Goal: Task Accomplishment & Management: Manage account settings

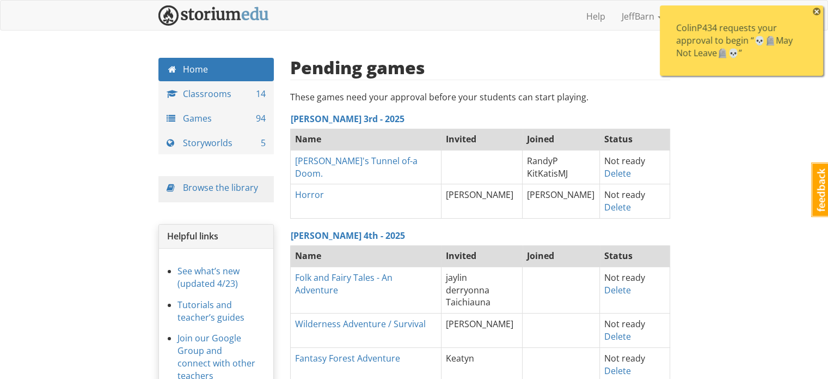
click at [818, 10] on span "×" at bounding box center [817, 12] width 8 height 8
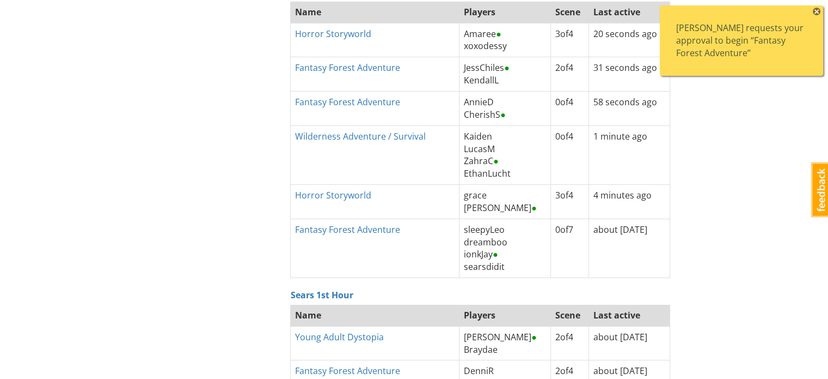
scroll to position [3624, 0]
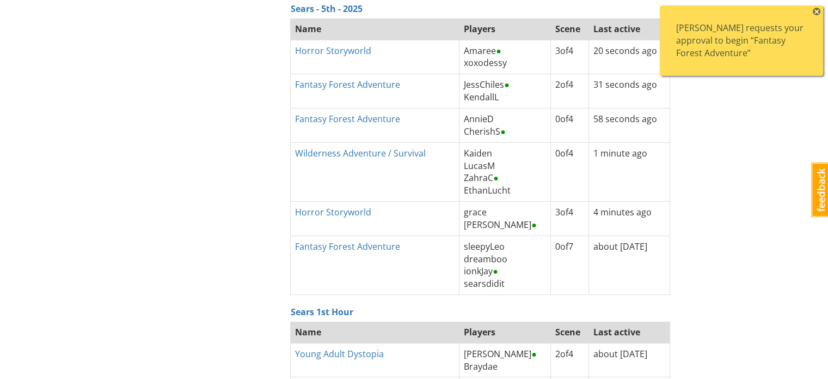
drag, startPoint x: 529, startPoint y: 80, endPoint x: 494, endPoint y: 89, distance: 36.5
click at [494, 89] on td "JessChiles ● [PERSON_NAME]" at bounding box center [505, 91] width 91 height 34
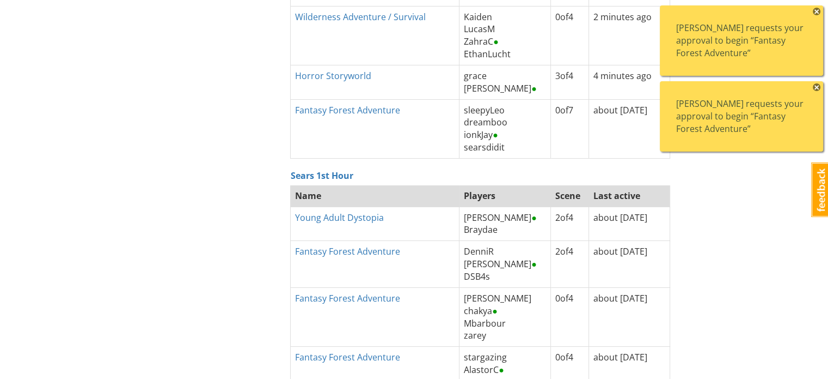
scroll to position [3806, 0]
drag, startPoint x: 818, startPoint y: 83, endPoint x: 818, endPoint y: 13, distance: 70.8
click at [818, 13] on span "×" at bounding box center [817, 12] width 8 height 8
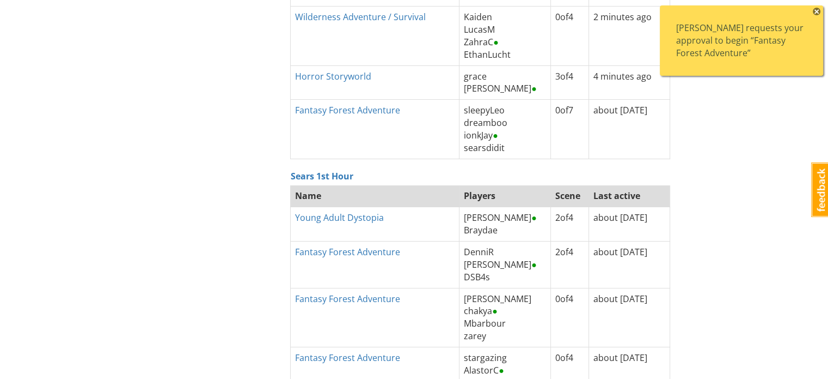
scroll to position [3840, 0]
click at [818, 13] on span "×" at bounding box center [817, 12] width 8 height 8
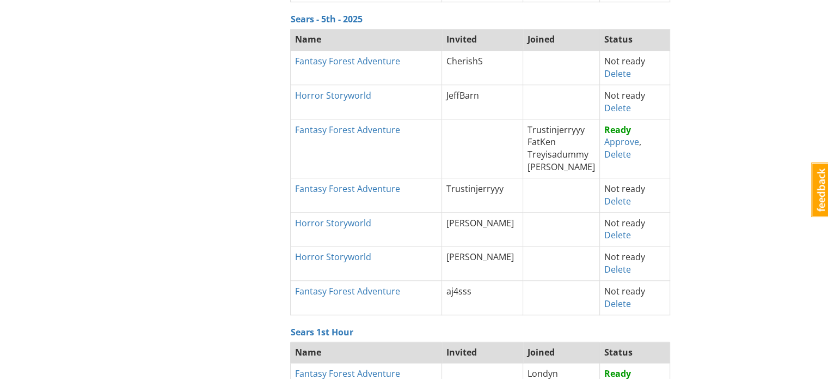
scroll to position [862, 0]
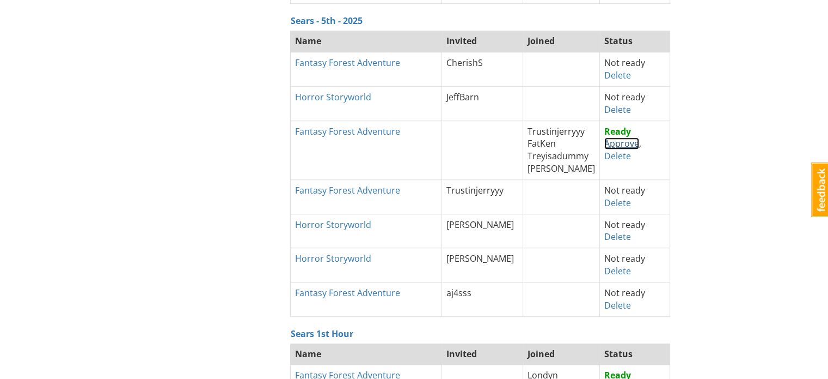
click at [620, 144] on link "Approve" at bounding box center [622, 143] width 35 height 12
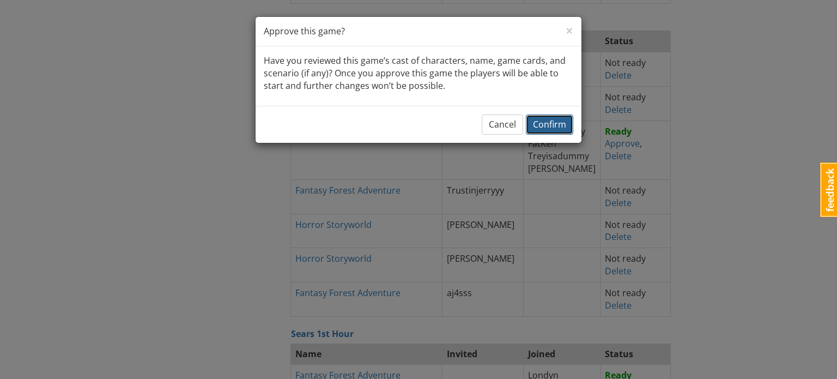
click at [562, 121] on span "Confirm" at bounding box center [549, 124] width 33 height 12
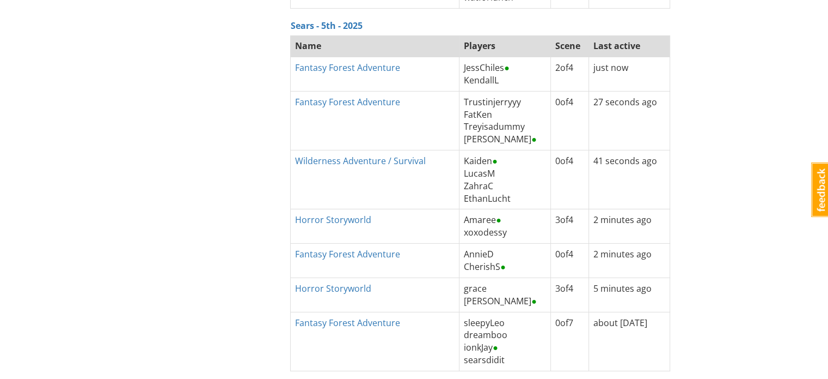
scroll to position [3456, 0]
drag, startPoint x: 517, startPoint y: 121, endPoint x: 451, endPoint y: 118, distance: 66.0
click at [460, 118] on td "Trustinjerryyy FatKen Treyisadummy [PERSON_NAME] ●" at bounding box center [505, 121] width 91 height 59
copy span "Treyisadummy"
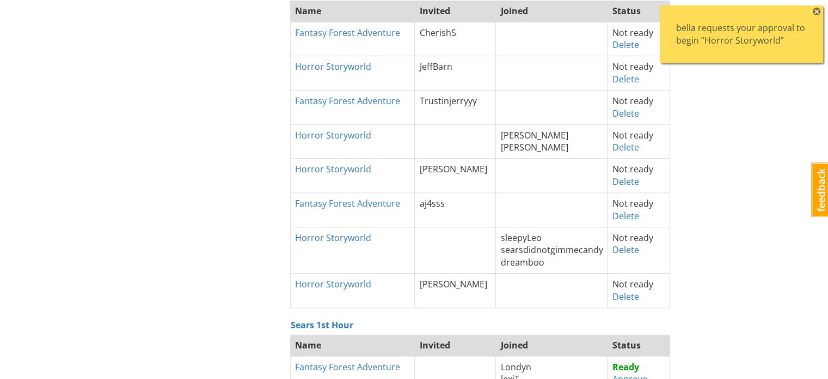
scroll to position [625, 0]
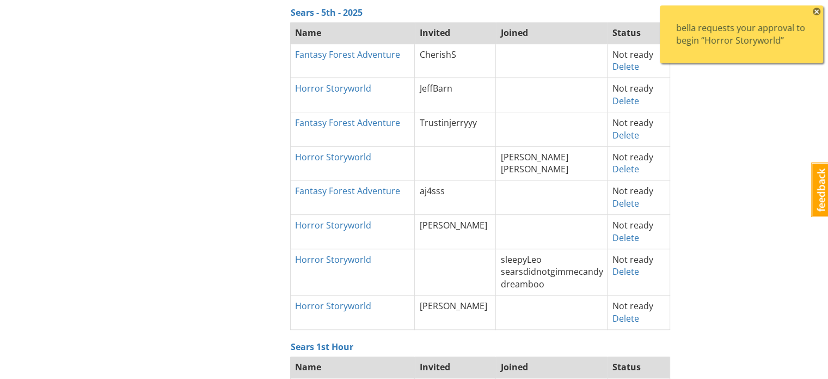
scroll to position [603, 0]
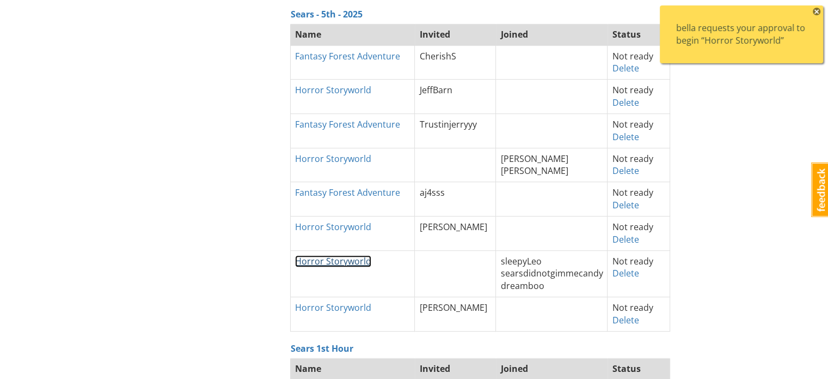
click at [349, 256] on link "Horror Storyworld" at bounding box center [333, 261] width 76 height 12
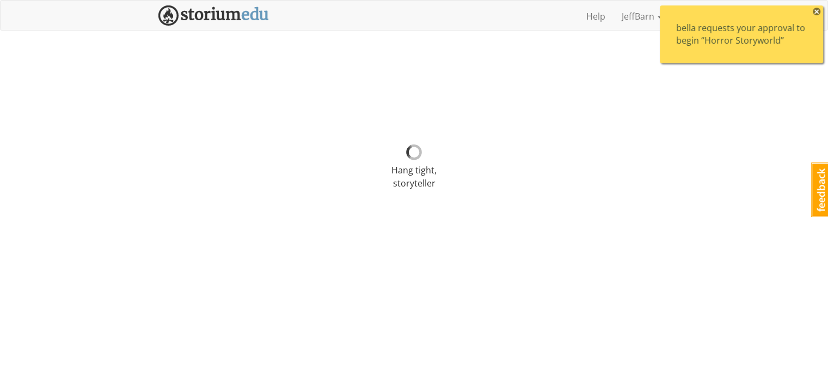
select select "qesnr4"
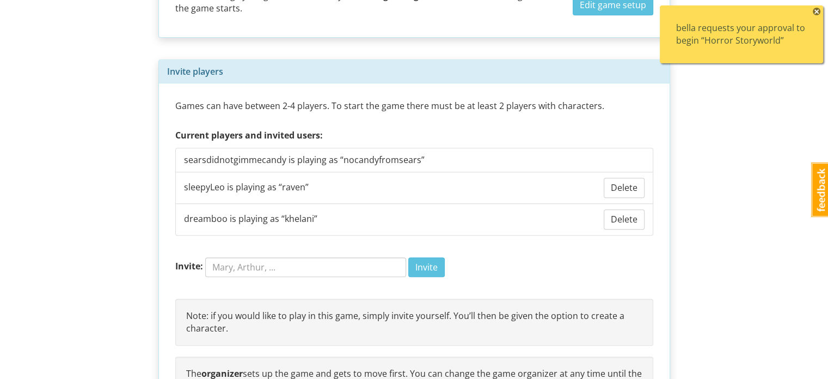
scroll to position [758, 0]
click at [225, 159] on span "searsdidnotgimmecandy is playing as “ nocandyfromsears ”" at bounding box center [304, 159] width 241 height 13
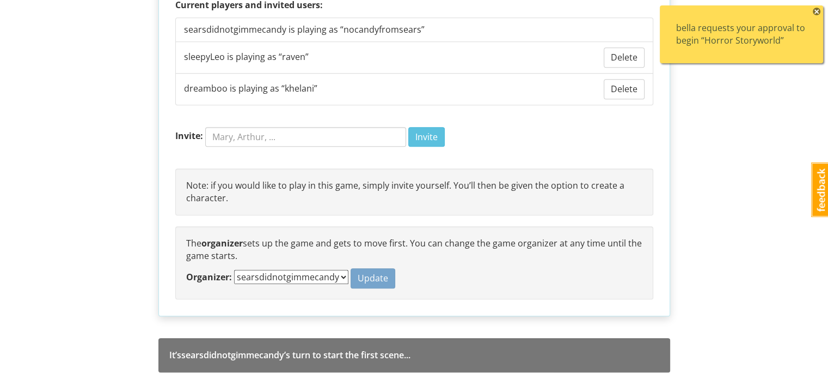
scroll to position [883, 0]
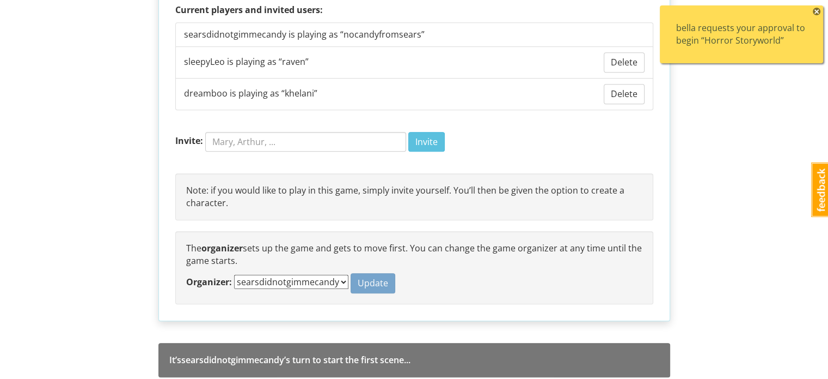
click at [320, 275] on select "JeffBarn searsdidnotgimmecandy sleepyLeo dreamboo" at bounding box center [291, 282] width 114 height 14
click at [436, 280] on form "Organizer: JeffBarn searsdidnotgimmecandy sleepyLeo dreamboo Update" at bounding box center [414, 283] width 456 height 20
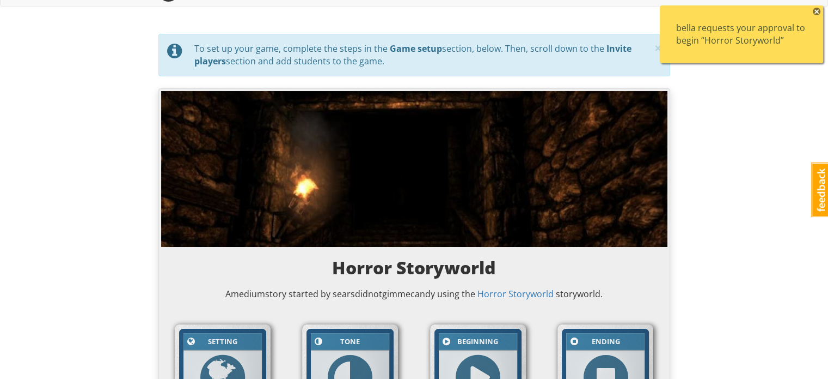
scroll to position [0, 0]
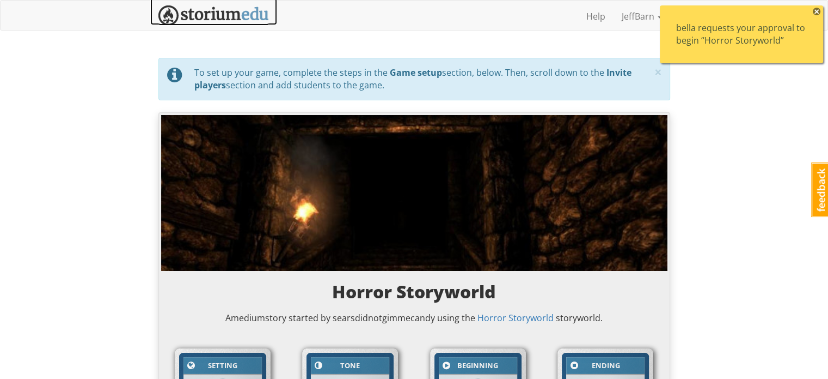
click at [248, 9] on img at bounding box center [213, 15] width 111 height 20
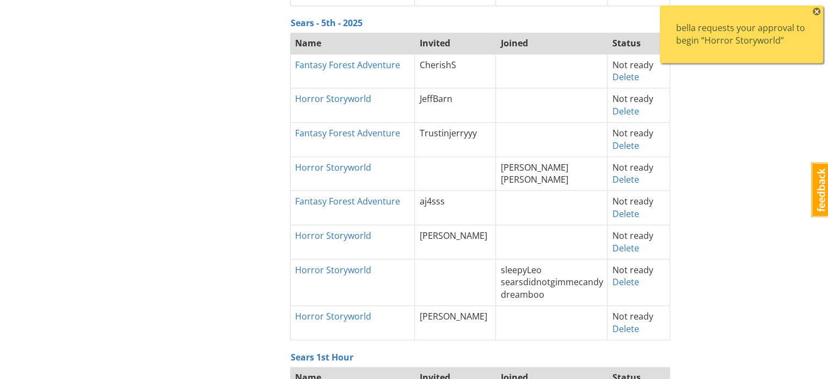
scroll to position [595, 0]
click at [575, 276] on span "searsdidnotgimmecandy" at bounding box center [552, 282] width 102 height 12
click at [531, 278] on span "searsdidnotgimmecandy" at bounding box center [552, 282] width 102 height 12
click at [504, 264] on span "sleepyLeo" at bounding box center [521, 270] width 41 height 12
click at [383, 268] on th "Horror Storyworld" at bounding box center [353, 282] width 124 height 47
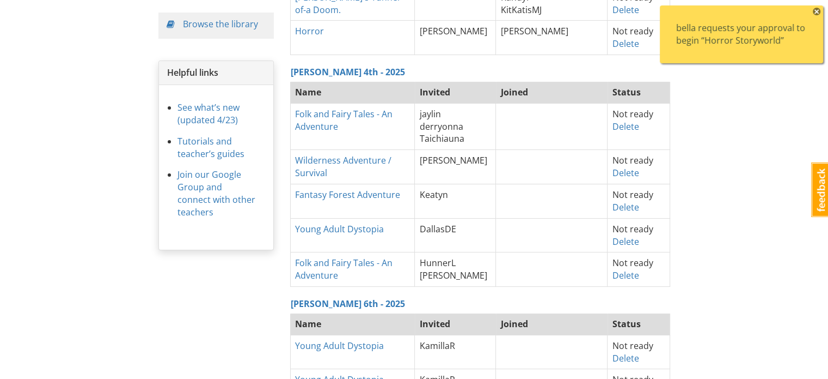
scroll to position [163, 0]
click at [721, 32] on div "bella requests your approval to begin “Horror Storyworld”" at bounding box center [741, 34] width 131 height 25
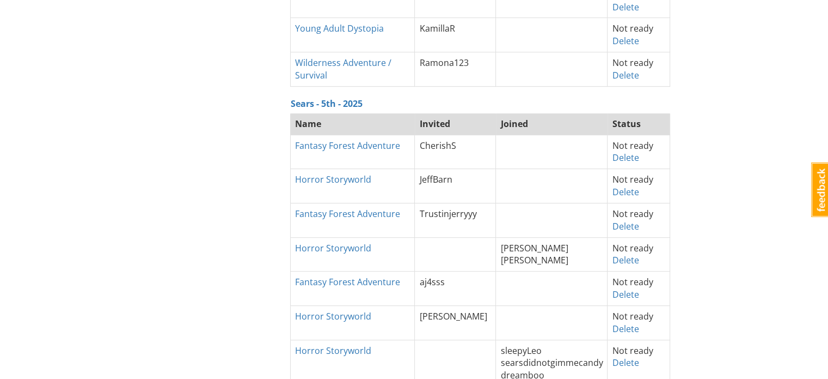
scroll to position [594, 0]
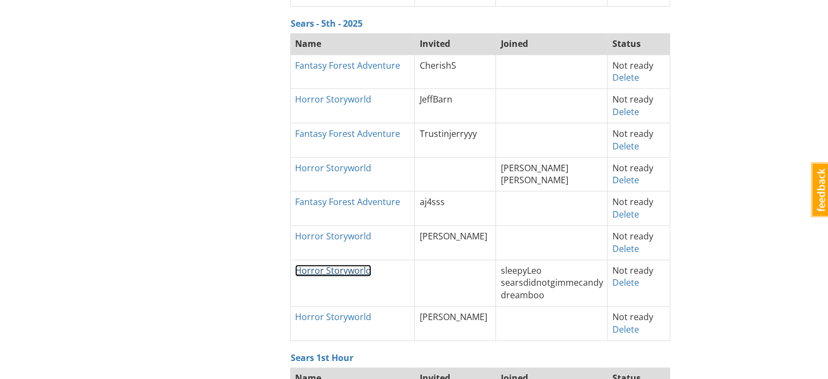
click at [329, 272] on link "Horror Storyworld" at bounding box center [333, 270] width 76 height 12
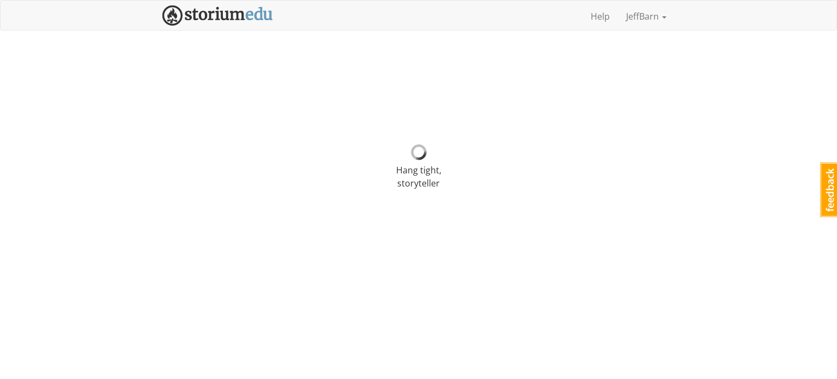
select select "qesnr4"
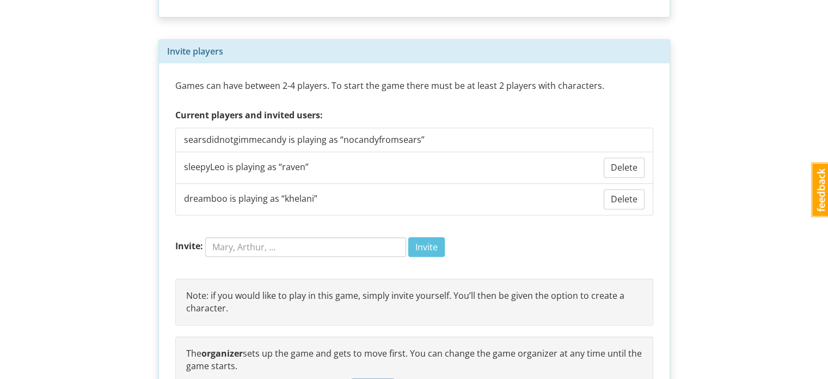
scroll to position [888, 0]
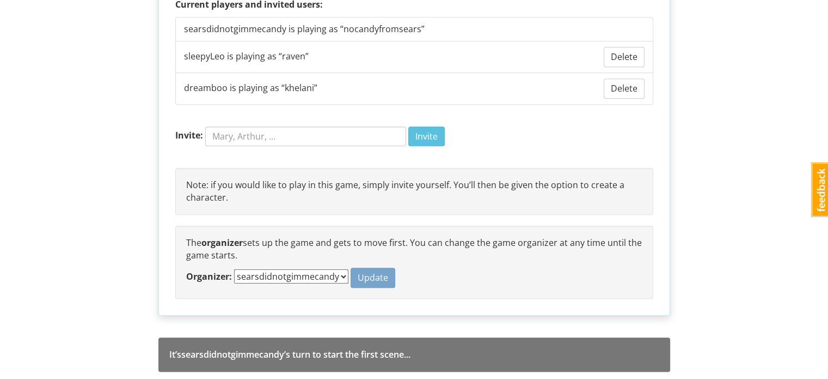
click at [309, 269] on select "JeffBarn searsdidnotgimmecandy sleepyLeo dreamboo" at bounding box center [291, 276] width 114 height 14
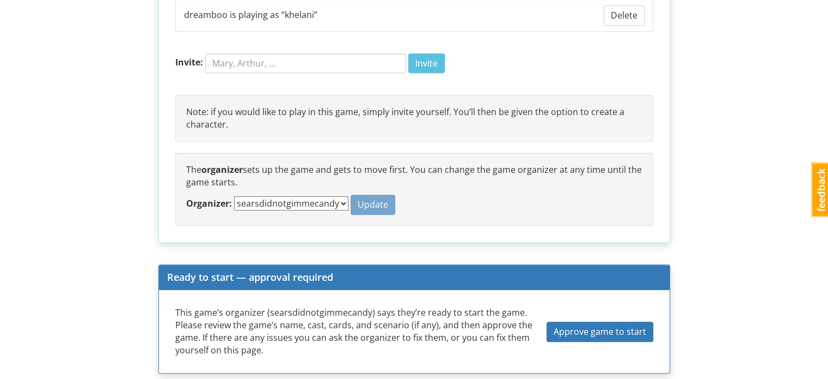
scroll to position [974, 0]
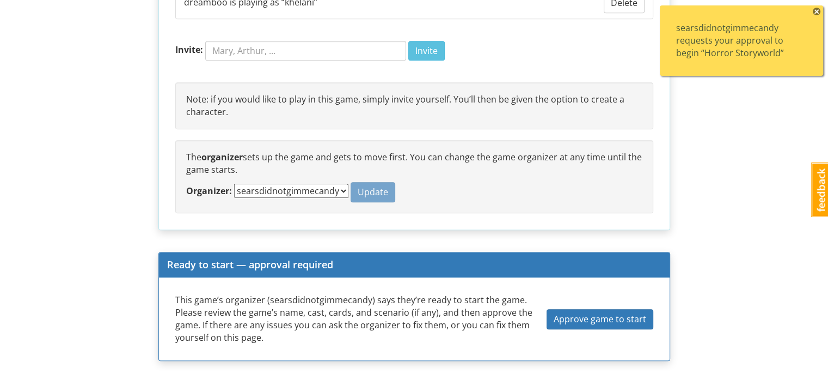
drag, startPoint x: 444, startPoint y: 341, endPoint x: 762, endPoint y: 217, distance: 341.0
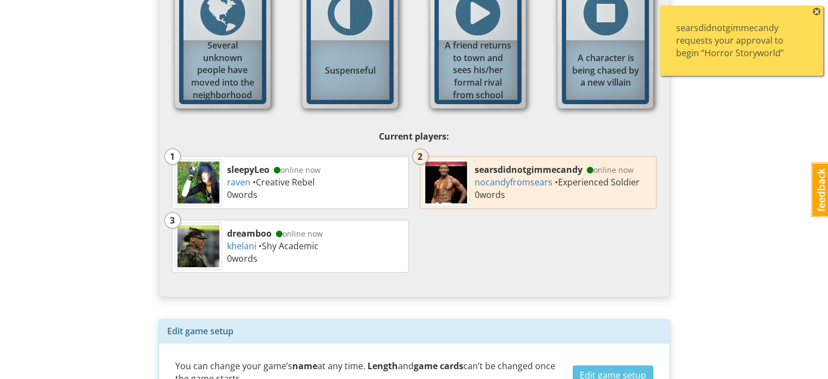
scroll to position [0, 0]
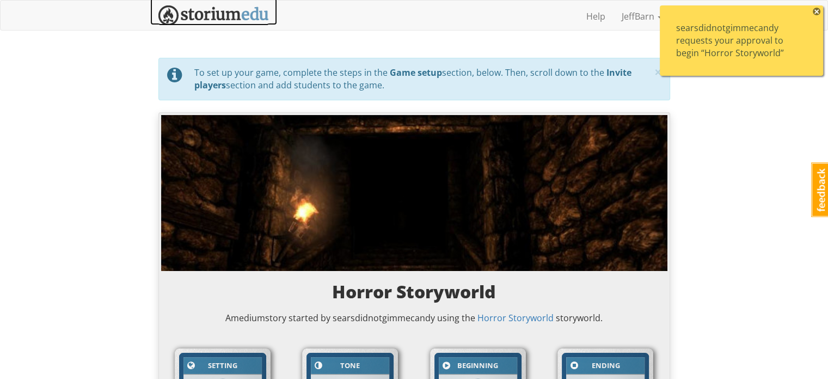
click at [180, 12] on img at bounding box center [213, 15] width 111 height 20
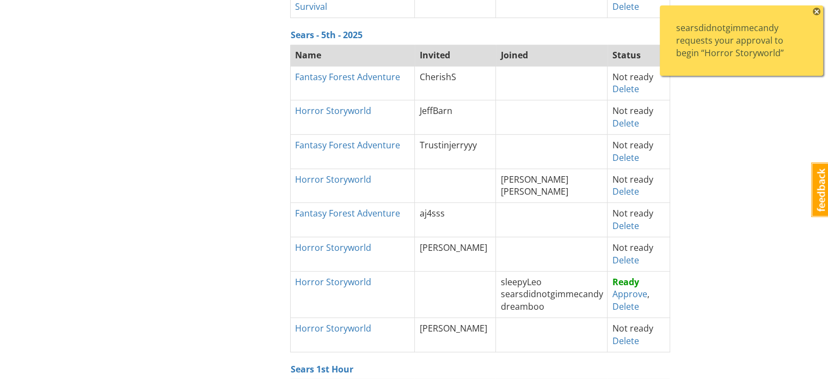
scroll to position [577, 0]
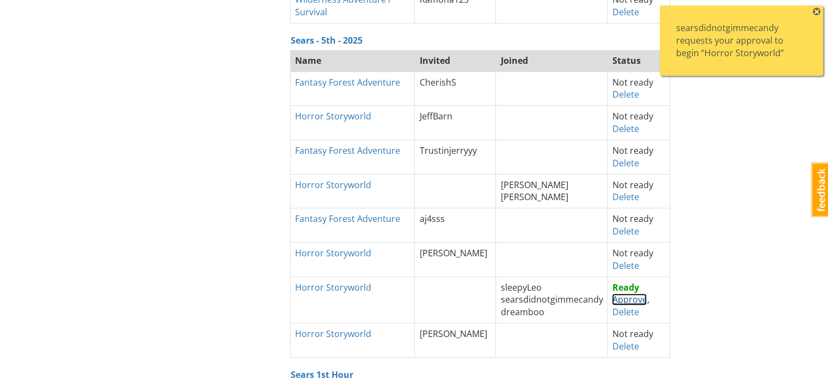
click at [626, 294] on link "Approve" at bounding box center [629, 299] width 35 height 12
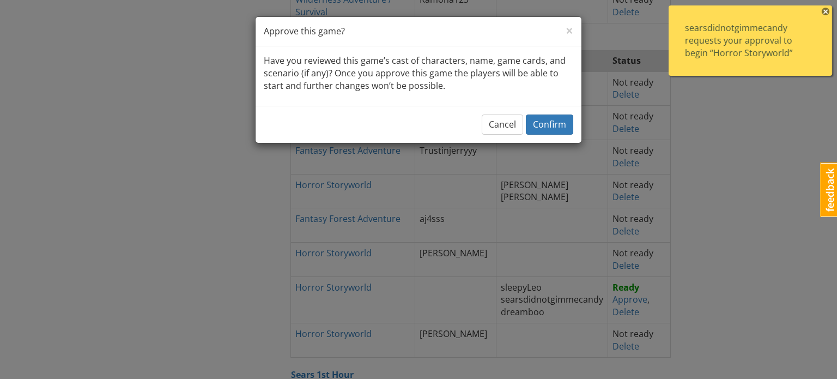
click at [546, 135] on div "Cancel Confirm" at bounding box center [418, 124] width 326 height 37
click at [545, 125] on span "Confirm" at bounding box center [549, 124] width 33 height 12
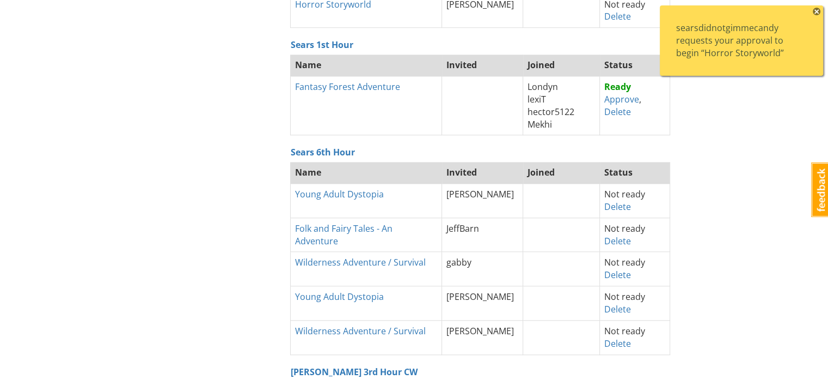
scroll to position [858, 0]
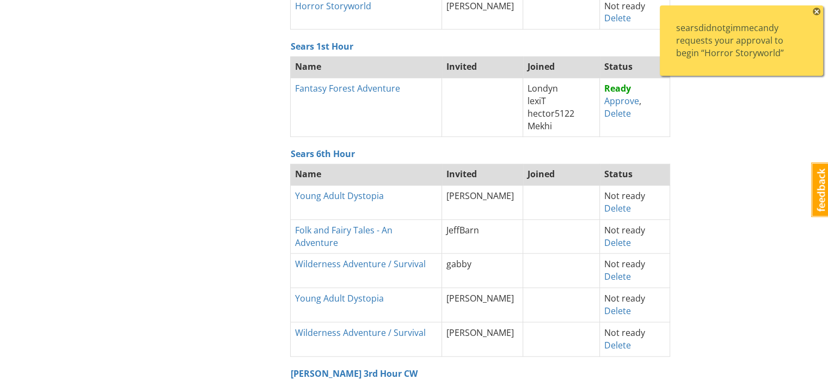
click at [816, 13] on span "×" at bounding box center [817, 12] width 8 height 8
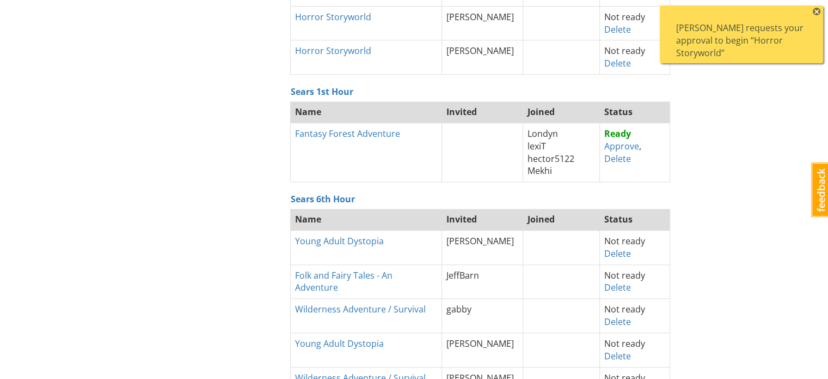
scroll to position [829, 0]
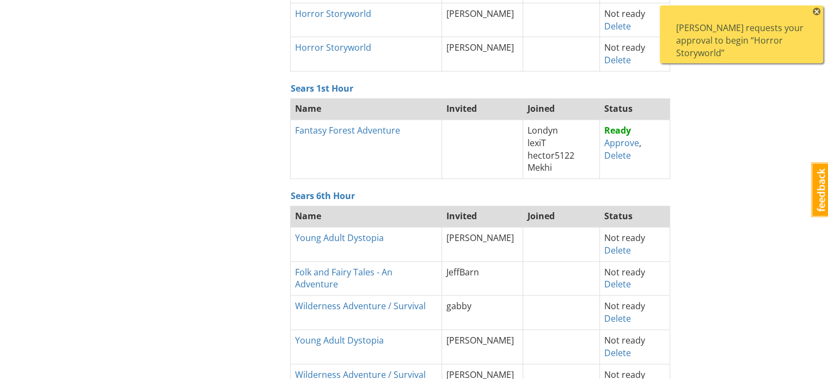
click at [743, 45] on div "AndreW requests your approval to begin “Horror Storyworld”" at bounding box center [741, 41] width 131 height 38
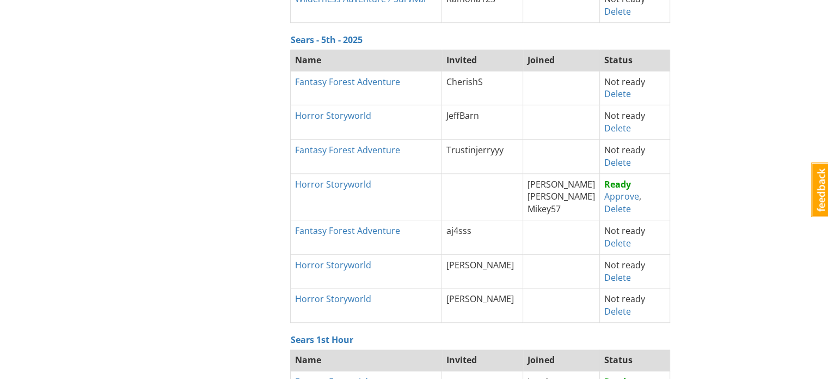
scroll to position [576, 0]
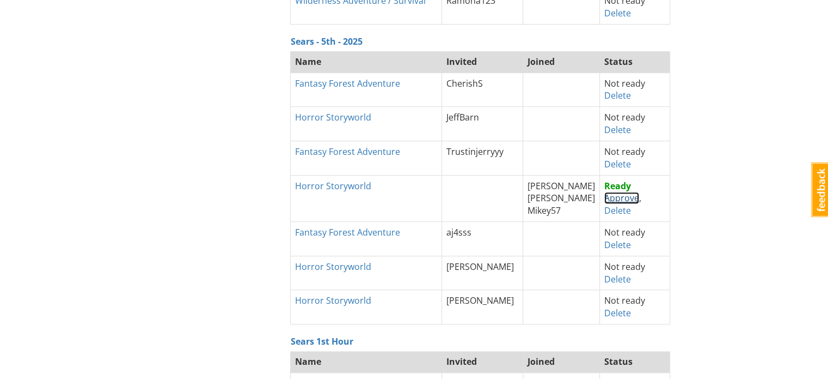
click at [605, 198] on link "Approve" at bounding box center [622, 198] width 35 height 12
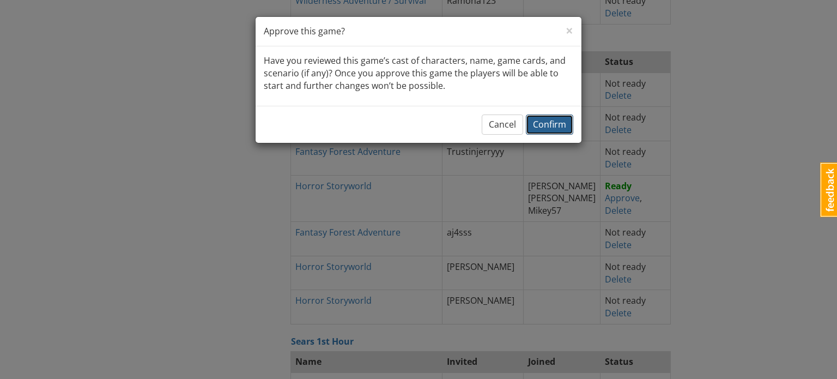
click at [549, 124] on span "Confirm" at bounding box center [549, 124] width 33 height 12
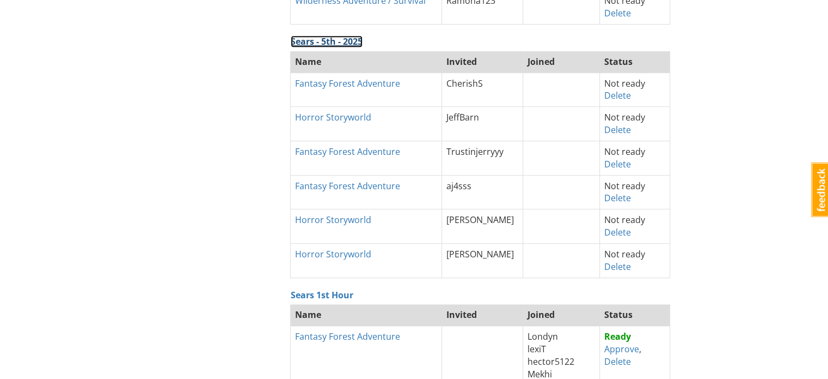
click at [342, 42] on link "Sears - 5th - 2025" at bounding box center [327, 41] width 72 height 12
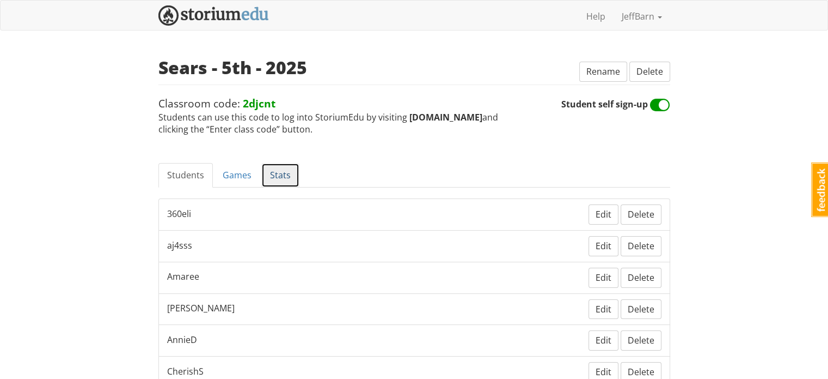
click at [279, 174] on link "Stats" at bounding box center [280, 175] width 38 height 25
